Goal: Check status: Check status

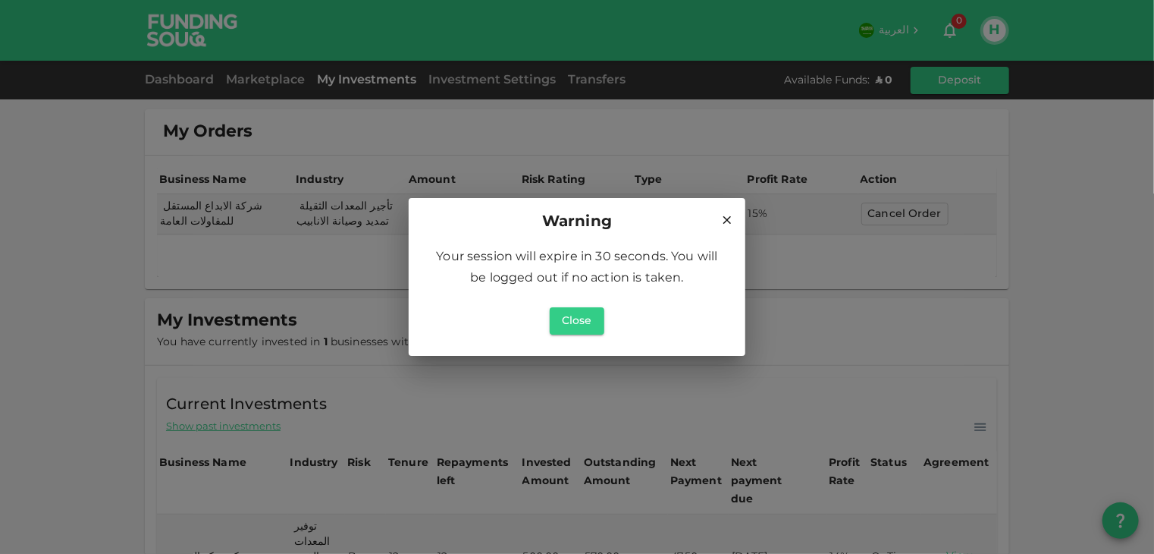
scroll to position [202, 0]
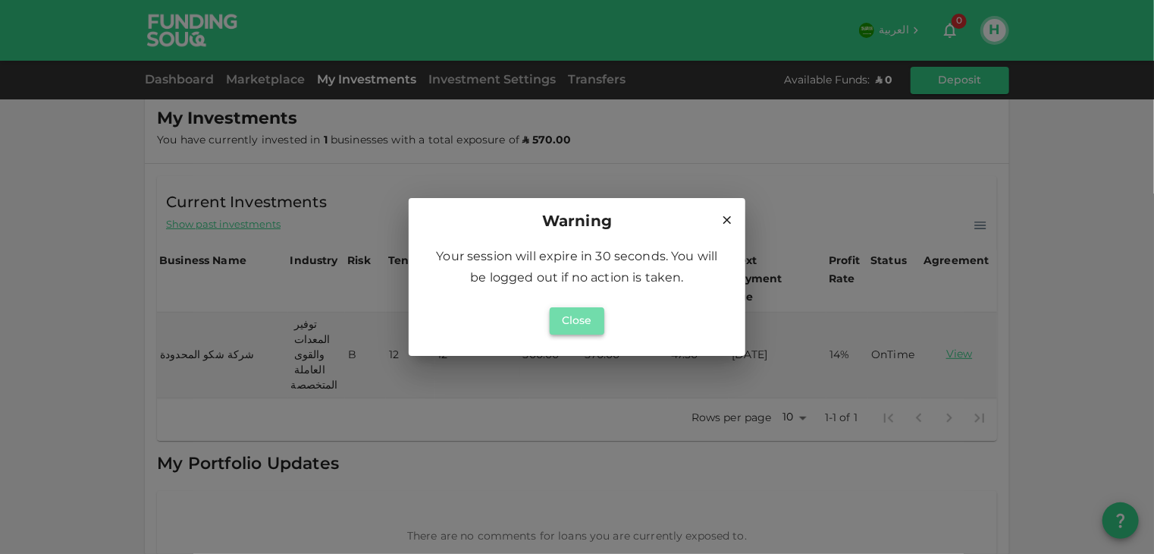
click at [558, 325] on button "Close" at bounding box center [577, 320] width 55 height 27
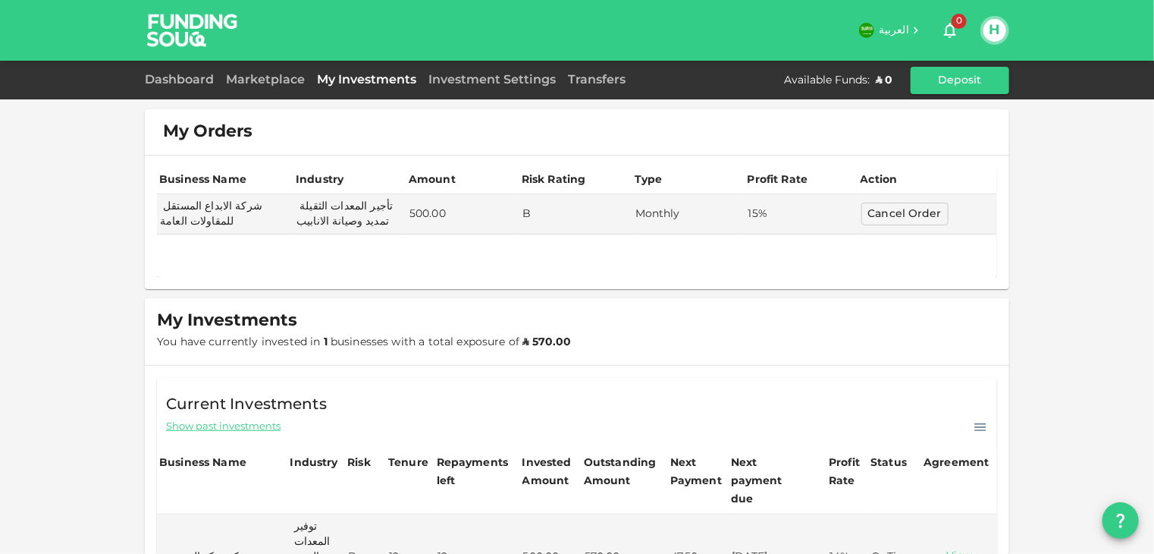
scroll to position [76, 0]
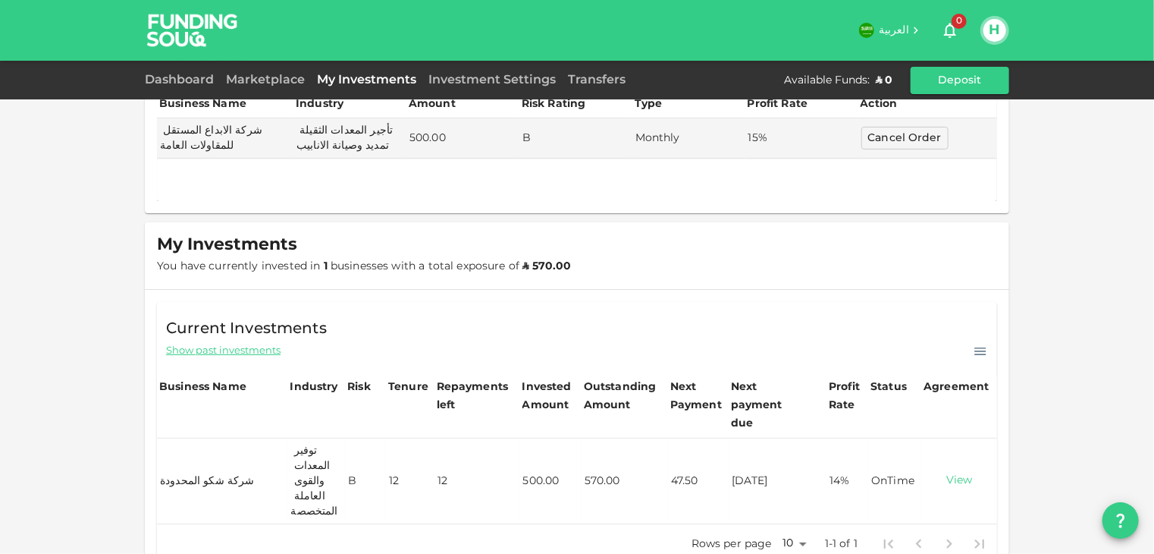
click at [952, 473] on link "View" at bounding box center [960, 480] width 70 height 14
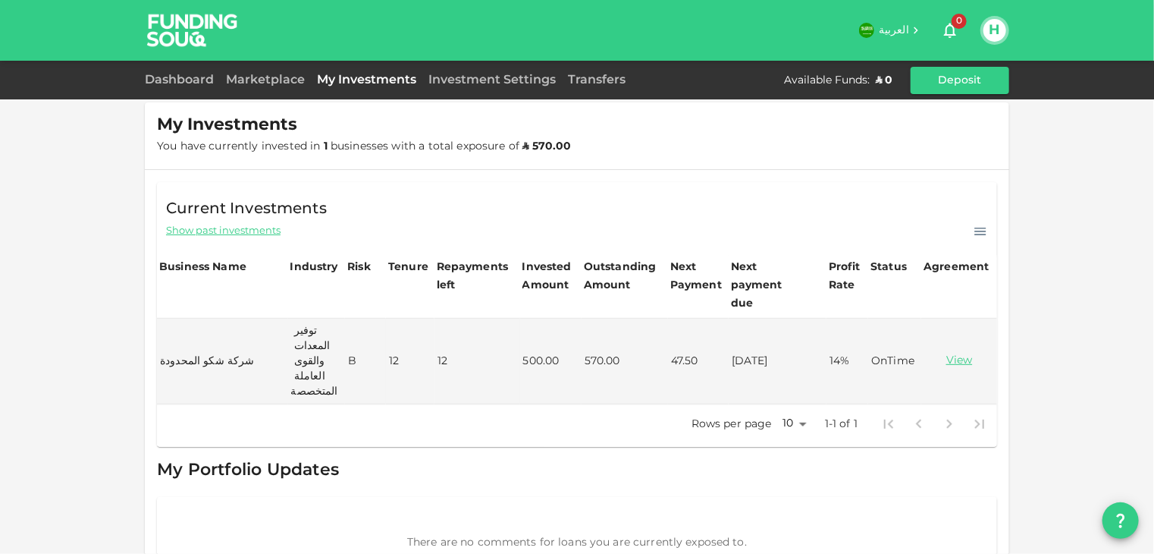
scroll to position [202, 0]
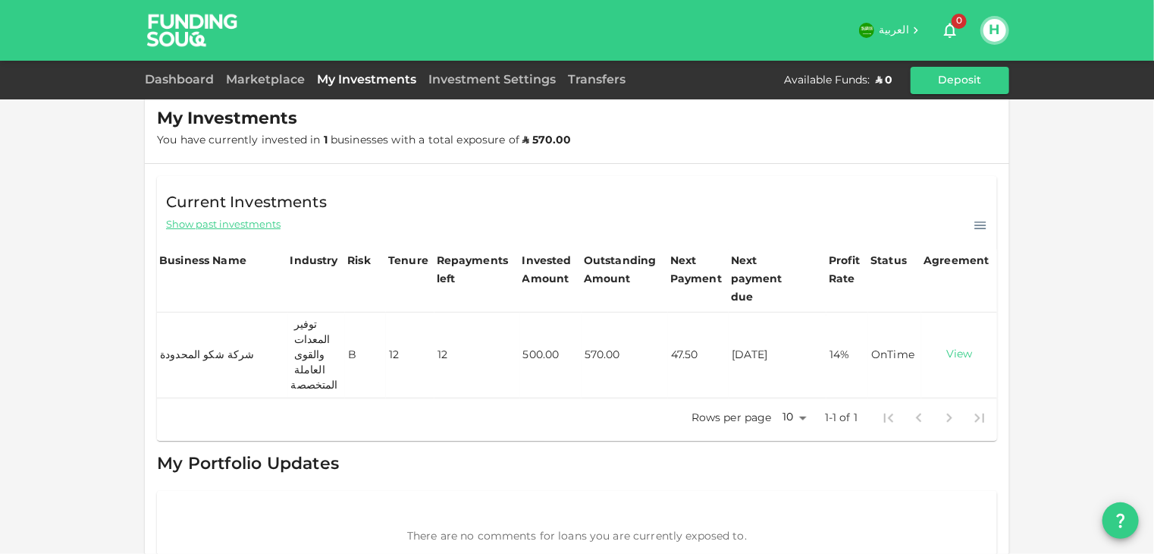
click at [953, 347] on link "View" at bounding box center [960, 354] width 70 height 14
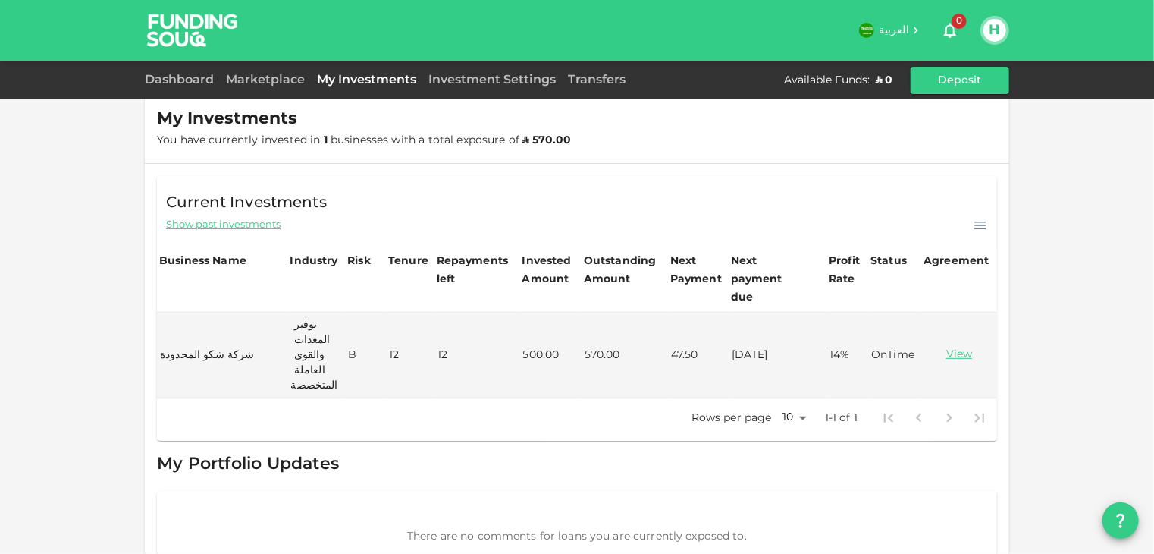
click at [950, 29] on icon "button" at bounding box center [950, 30] width 18 height 18
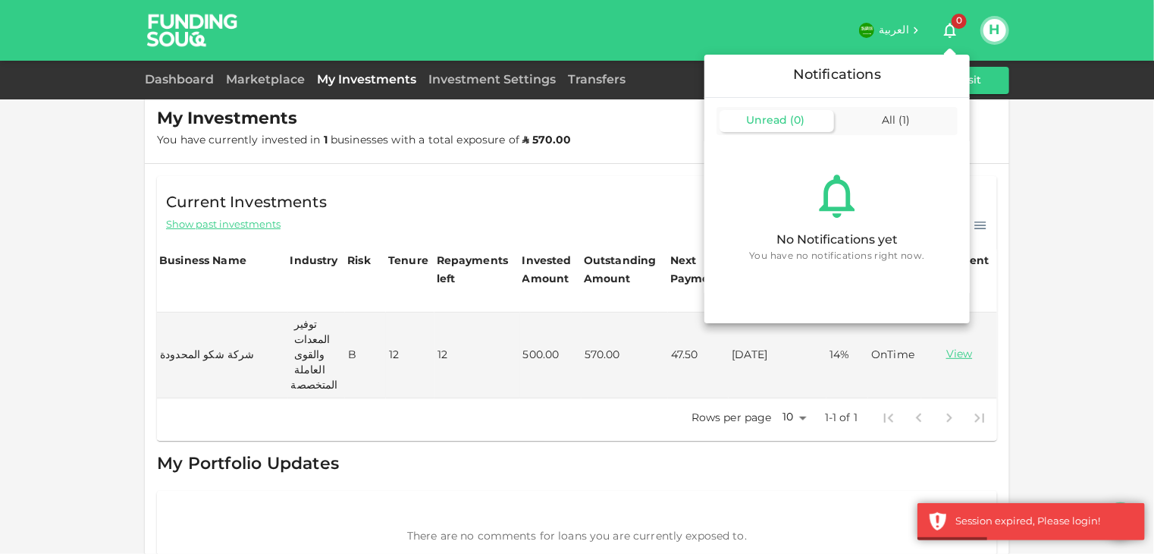
click at [1036, 296] on div at bounding box center [577, 277] width 1154 height 554
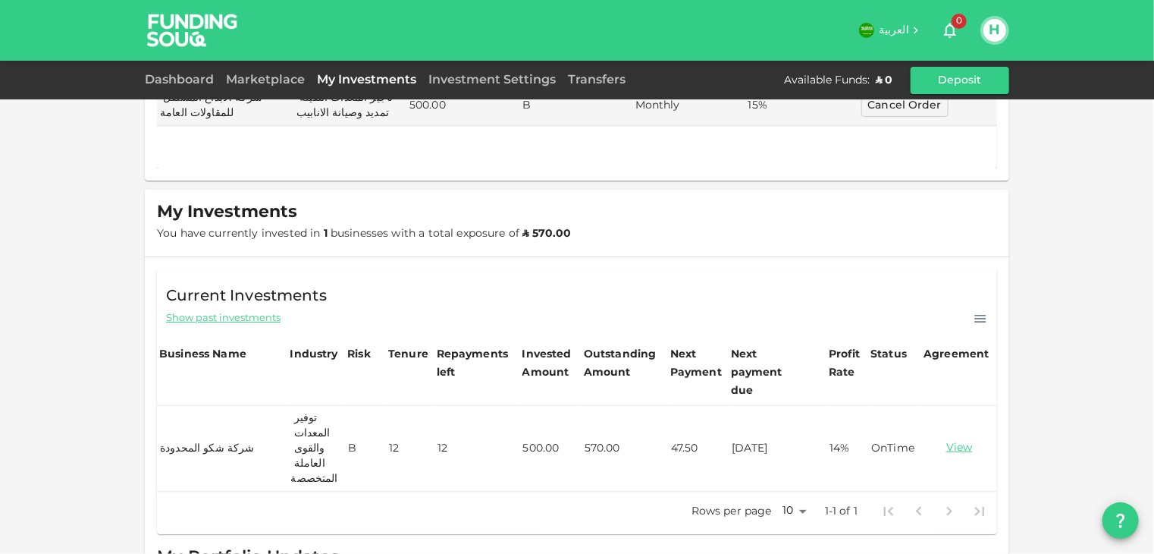
scroll to position [0, 0]
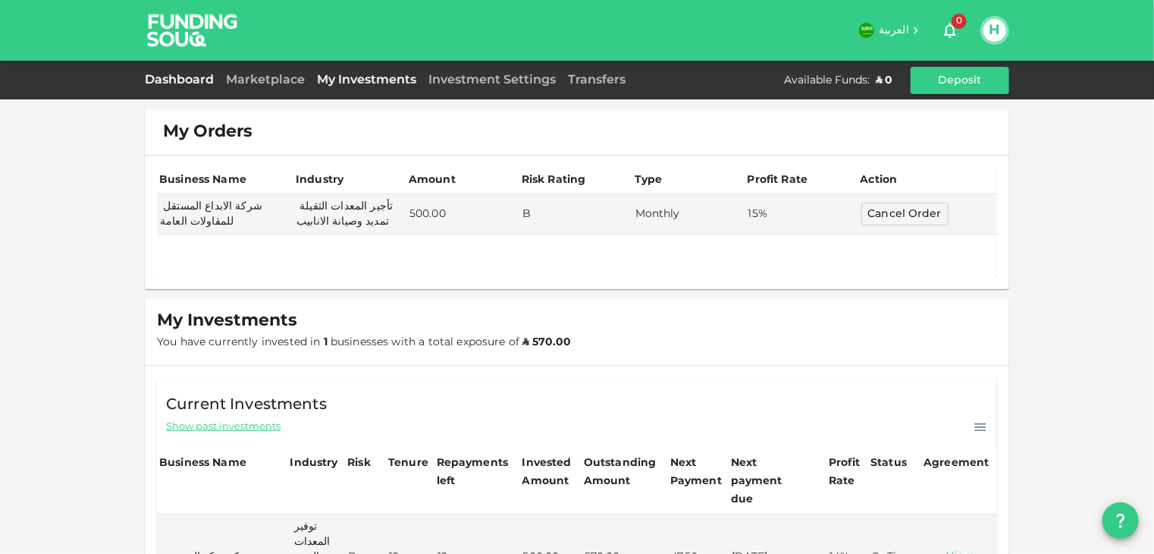
click at [193, 82] on link "Dashboard" at bounding box center [182, 79] width 75 height 11
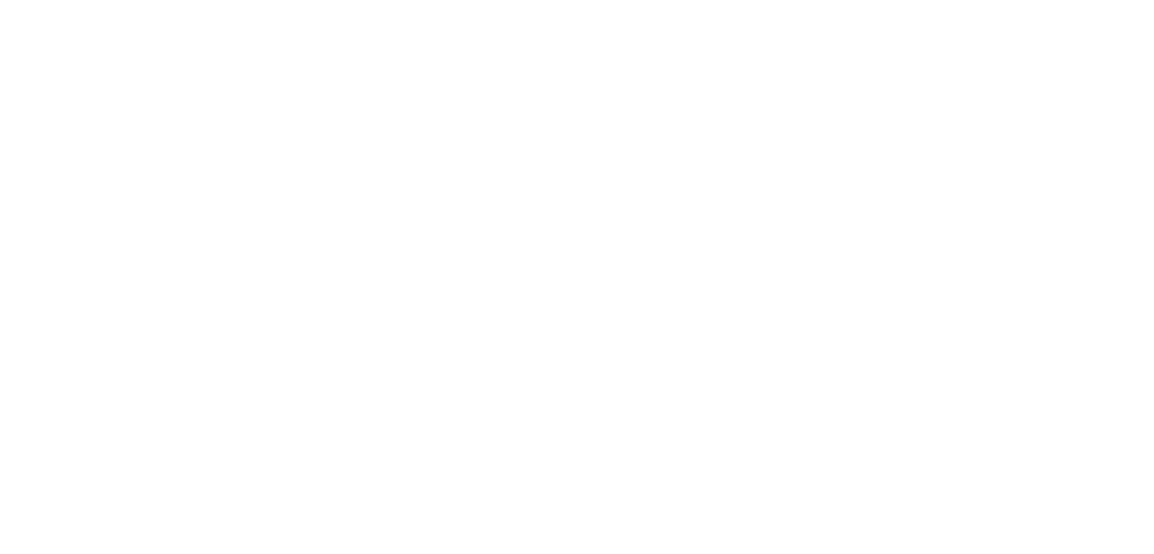
click at [340, 175] on div at bounding box center [577, 277] width 1154 height 554
